Goal: Entertainment & Leisure: Consume media (video, audio)

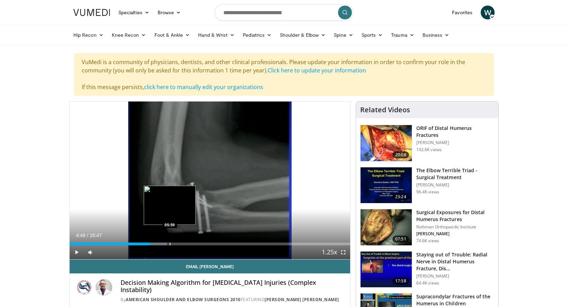
click at [170, 244] on div "Progress Bar" at bounding box center [170, 243] width 1 height 3
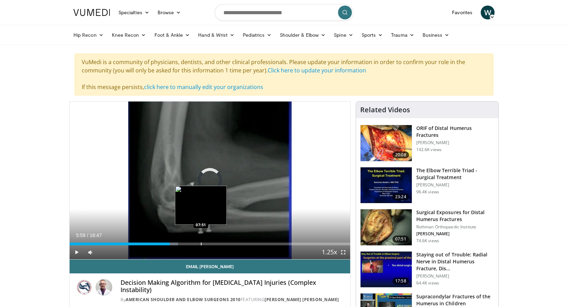
click at [201, 244] on div "Progress Bar" at bounding box center [201, 243] width 1 height 3
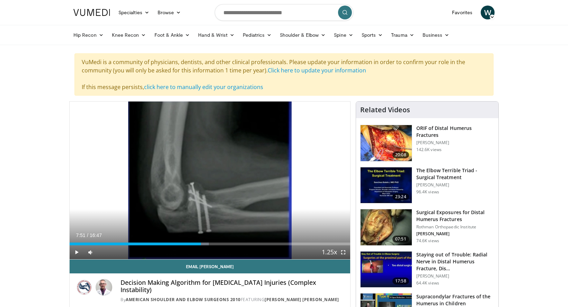
click at [264, 247] on div "Current Time 7:51 / Duration 16:47 Play Skip Backward Skip Forward Mute Loaded …" at bounding box center [210, 252] width 281 height 14
click at [265, 245] on div "Current Time 7:51 / Duration 16:47 Play Skip Backward Skip Forward Mute Loaded …" at bounding box center [210, 252] width 281 height 14
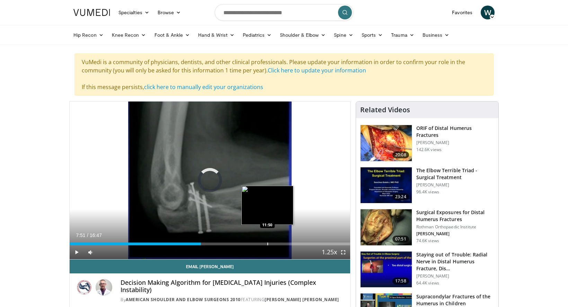
click at [267, 242] on div "Loaded : 0.00% 07:51 11:50" at bounding box center [210, 242] width 281 height 7
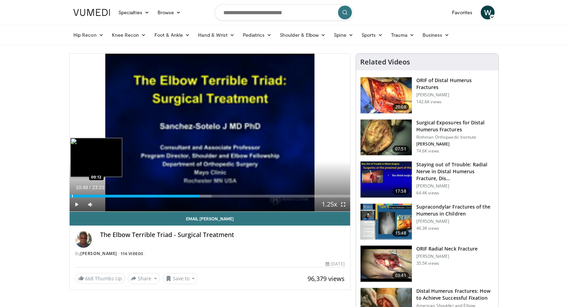
click at [72, 194] on div "Loaded : 50.65% 10:49 00:12" at bounding box center [210, 194] width 281 height 7
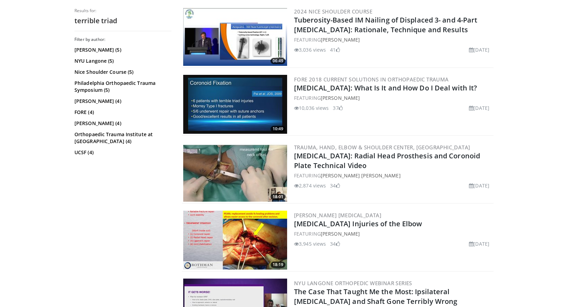
scroll to position [761, 0]
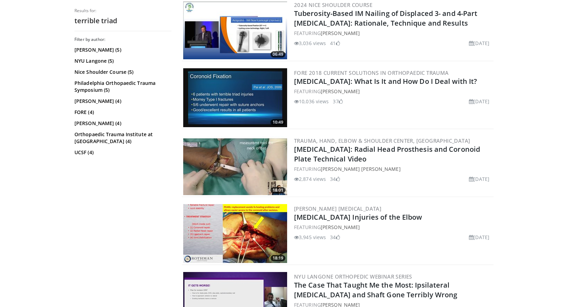
click at [257, 235] on img at bounding box center [235, 233] width 104 height 59
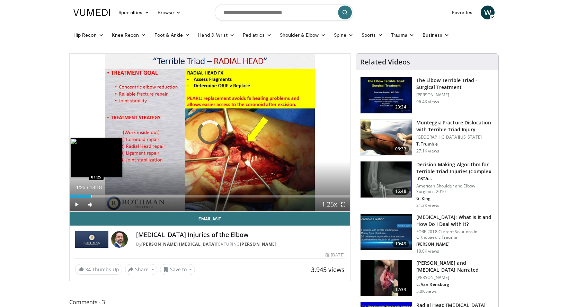
click at [91, 195] on div "Progress Bar" at bounding box center [91, 196] width 1 height 3
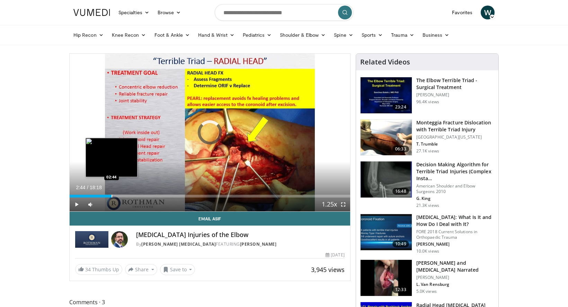
click at [112, 195] on div "Progress Bar" at bounding box center [112, 196] width 1 height 3
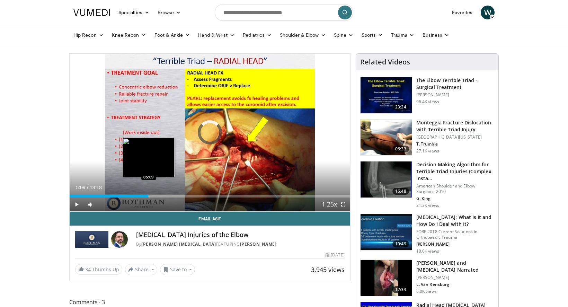
click at [149, 195] on div "Progress Bar" at bounding box center [149, 196] width 1 height 3
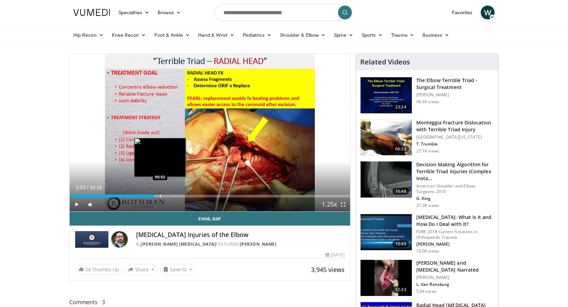
click at [160, 192] on div "Loaded : 36.06% 05:53 05:53" at bounding box center [210, 194] width 281 height 7
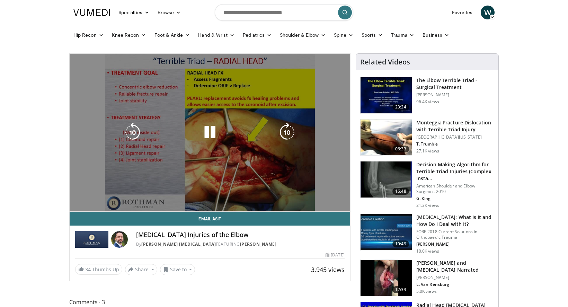
click at [171, 208] on div "Progress Bar" at bounding box center [161, 209] width 18 height 3
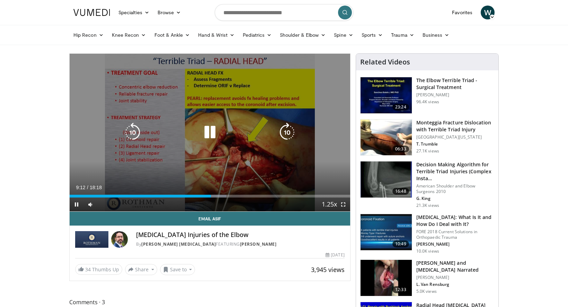
click at [210, 113] on div "10 seconds Tap to unmute" at bounding box center [210, 133] width 281 height 158
